Goal: Task Accomplishment & Management: Use online tool/utility

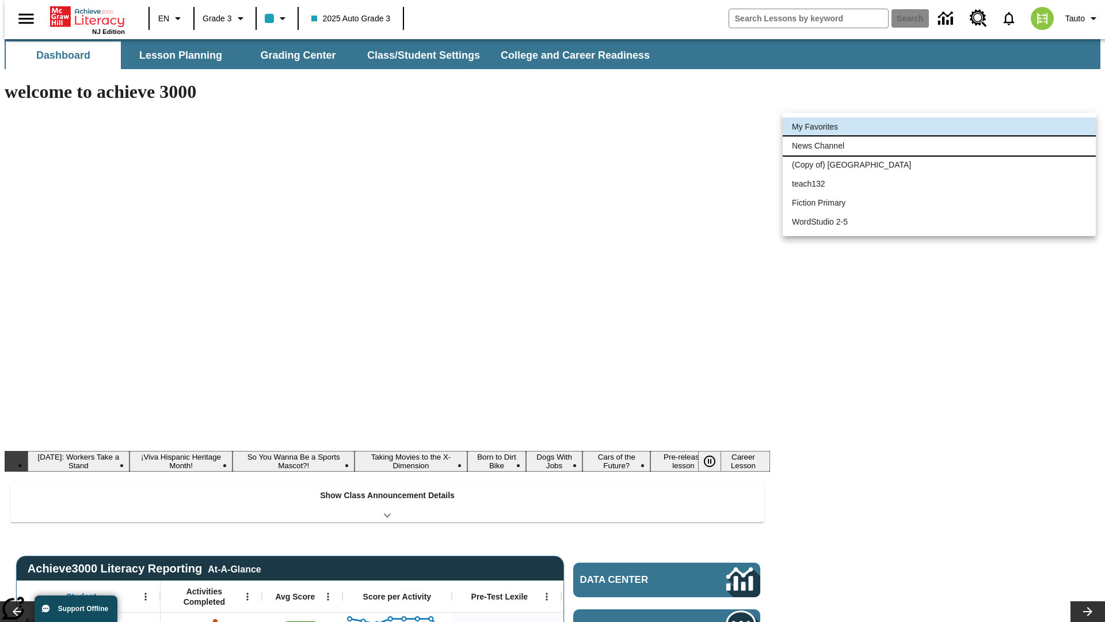
click at [939, 146] on li "News Channel" at bounding box center [939, 145] width 313 height 19
type input "120"
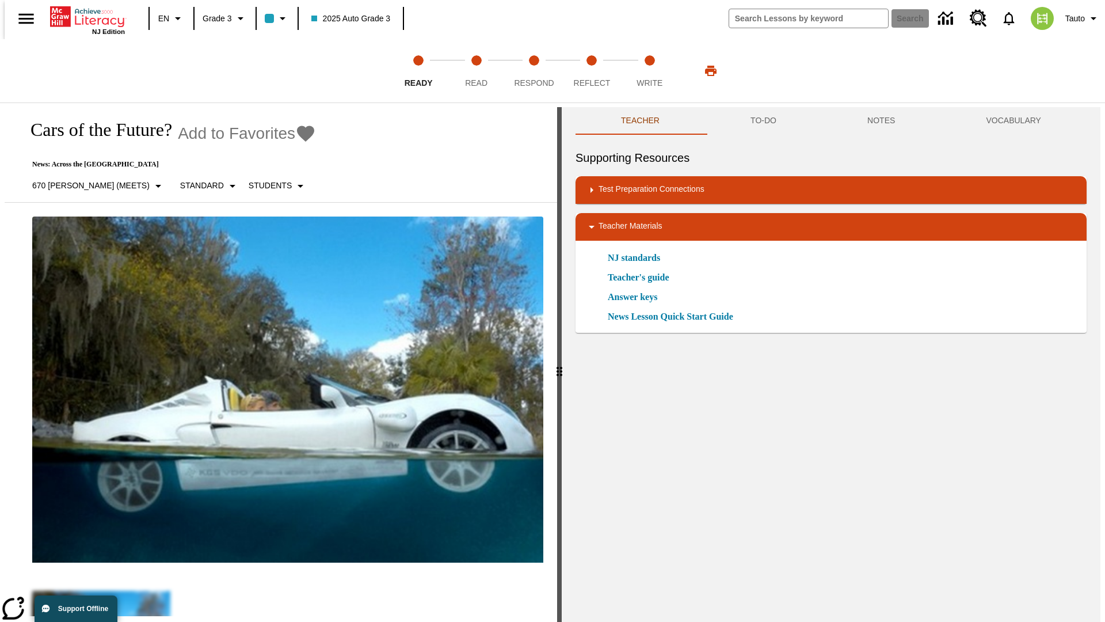
click at [297, 134] on icon "Add to Favorites - Cars of the Future?" at bounding box center [305, 133] width 17 height 16
